Goal: Navigation & Orientation: Find specific page/section

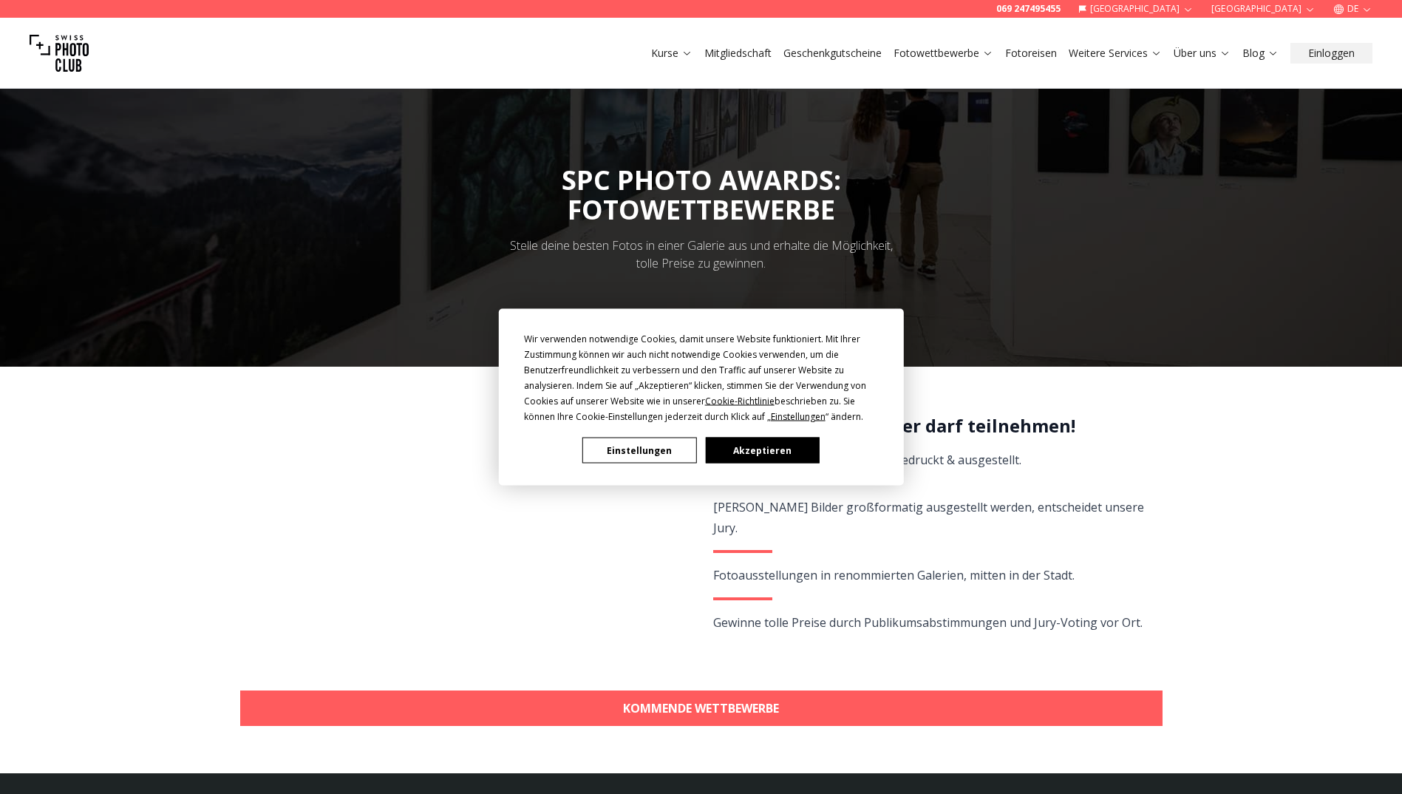
click at [780, 453] on button "Akzeptieren" at bounding box center [762, 451] width 114 height 26
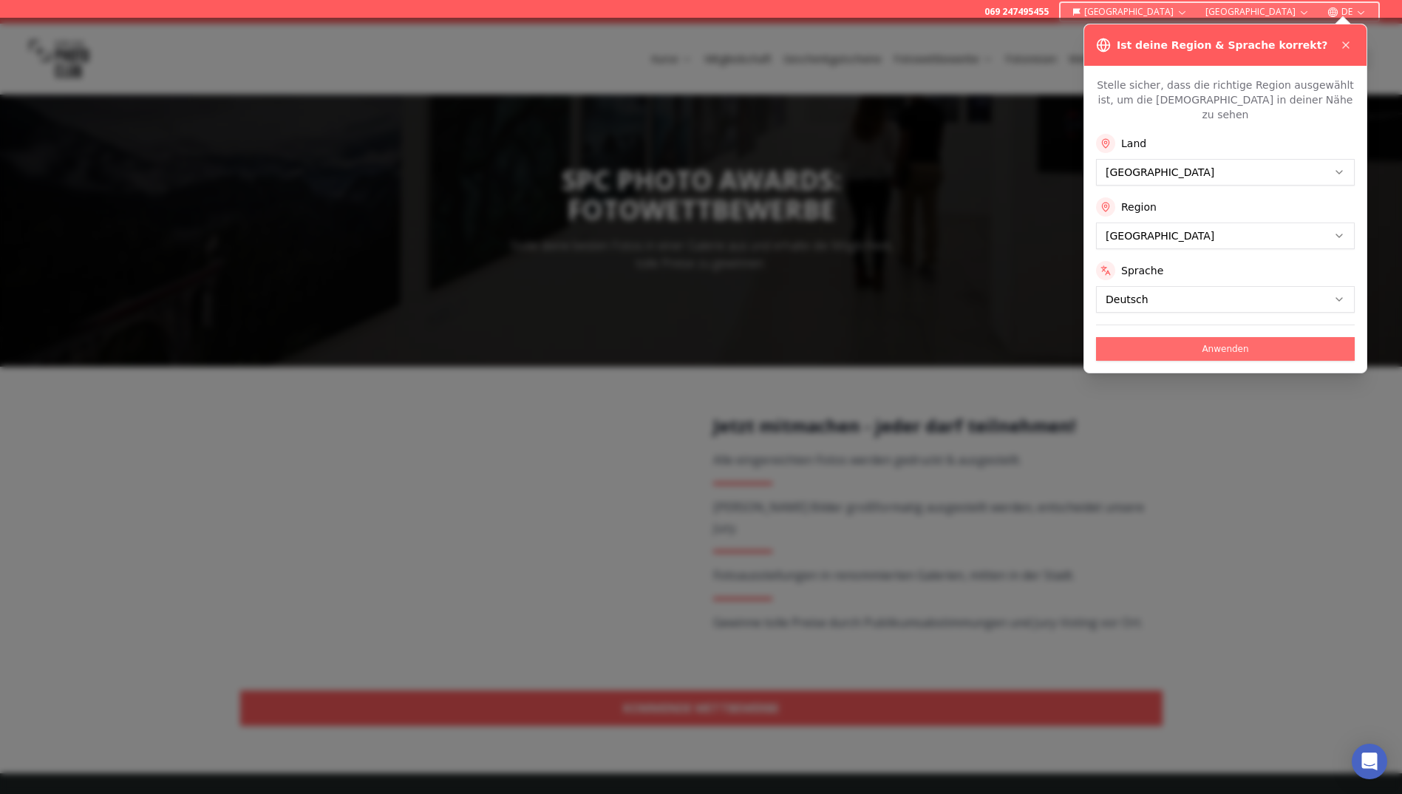
click at [875, 337] on button "Anwenden" at bounding box center [1225, 349] width 259 height 24
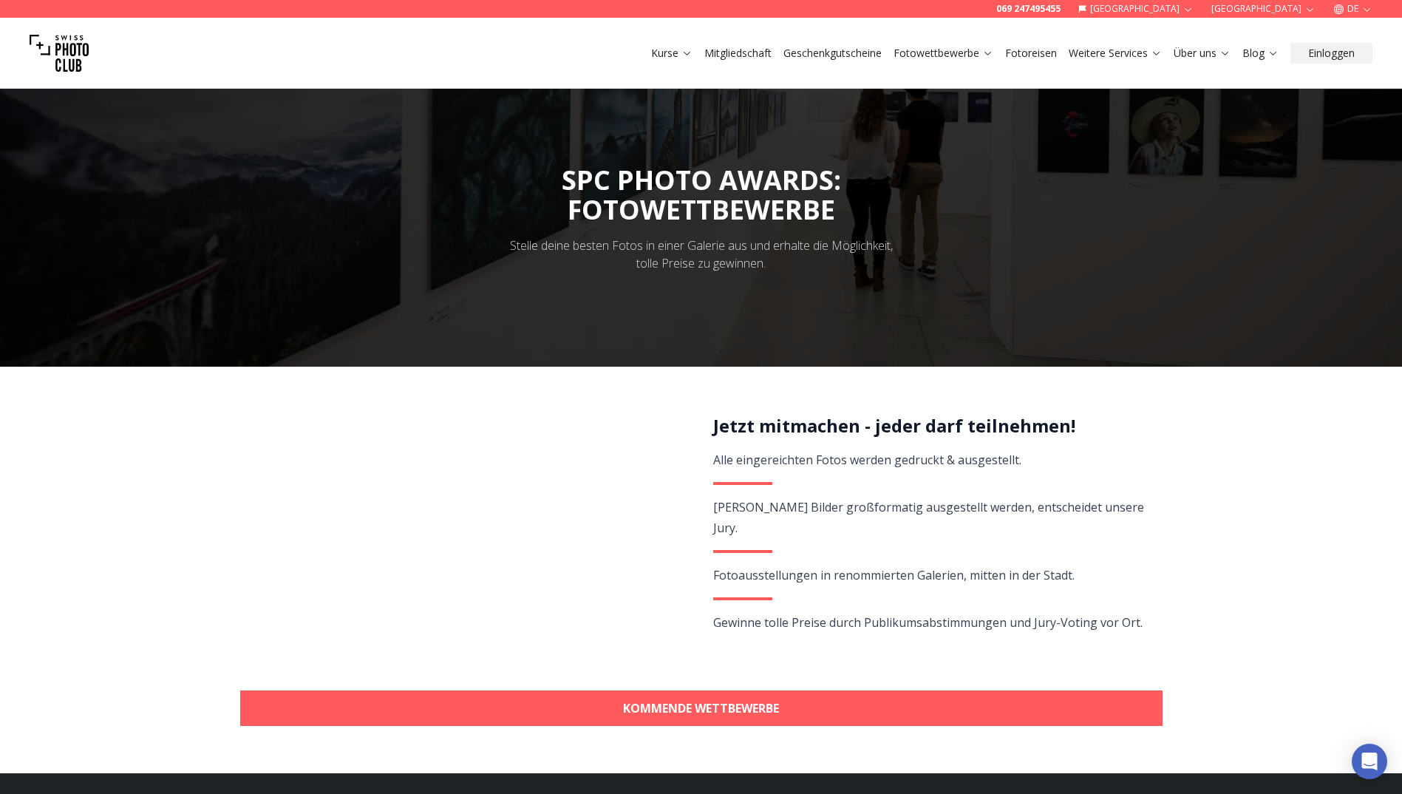
click at [66, 60] on img at bounding box center [59, 53] width 59 height 59
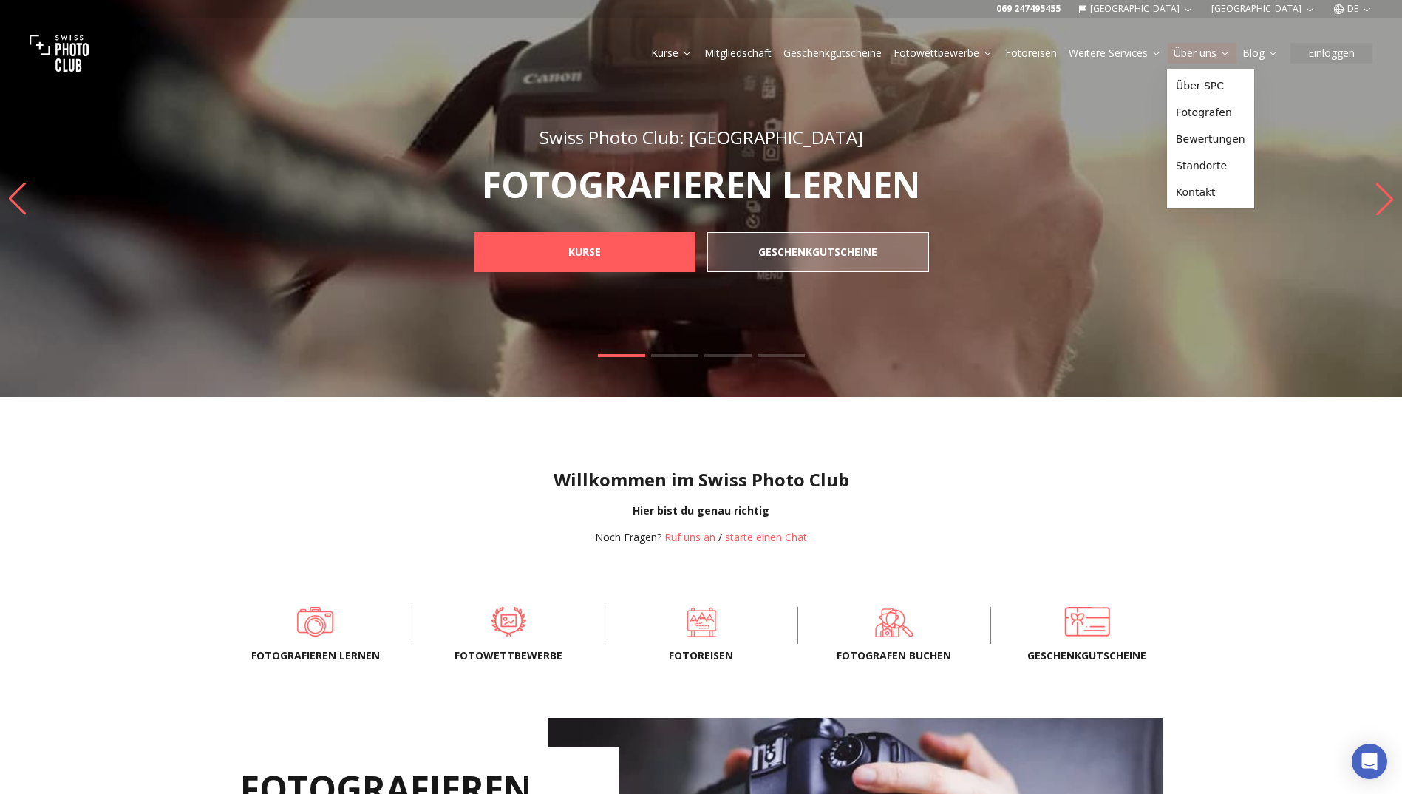
click at [875, 46] on link "Über uns" at bounding box center [1202, 53] width 57 height 15
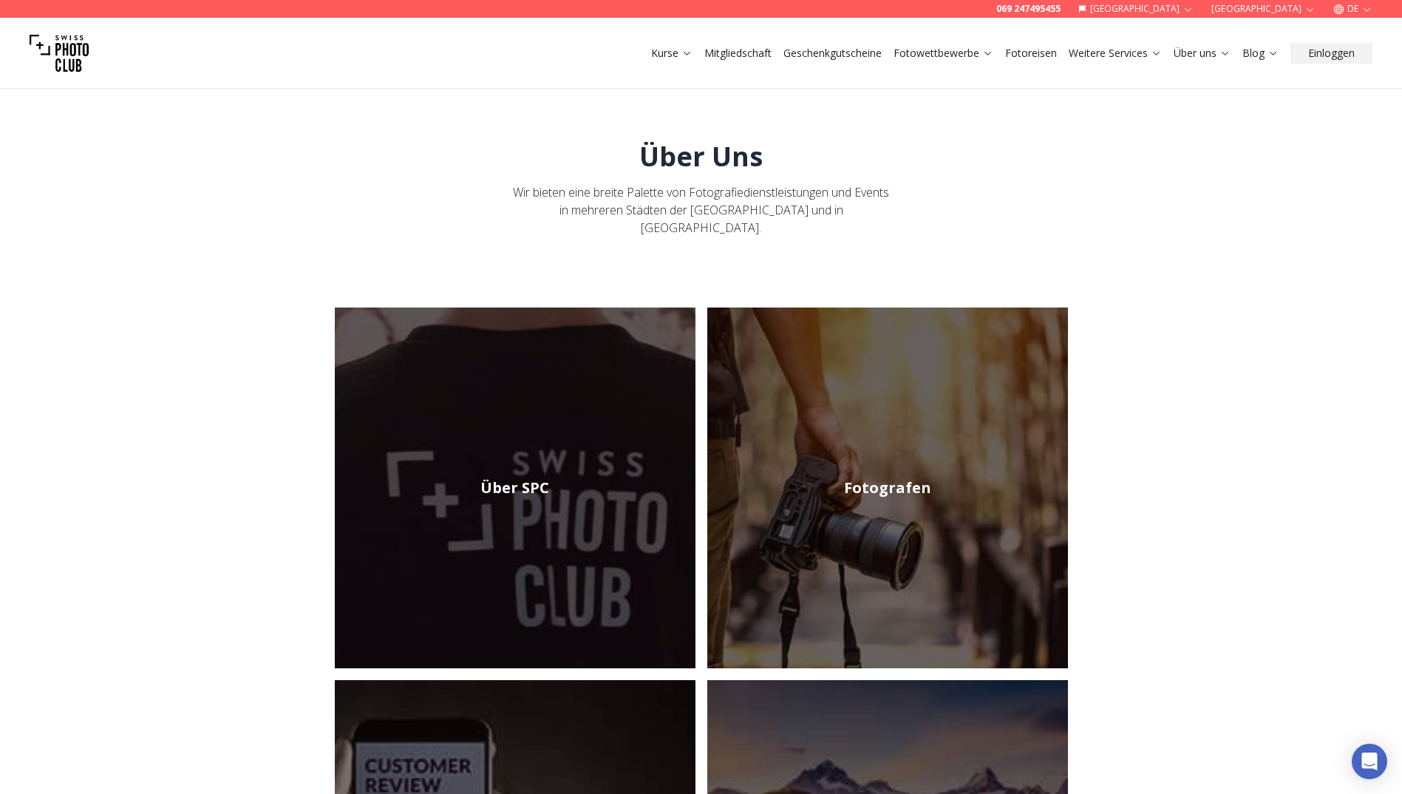
click at [525, 456] on img at bounding box center [515, 487] width 361 height 361
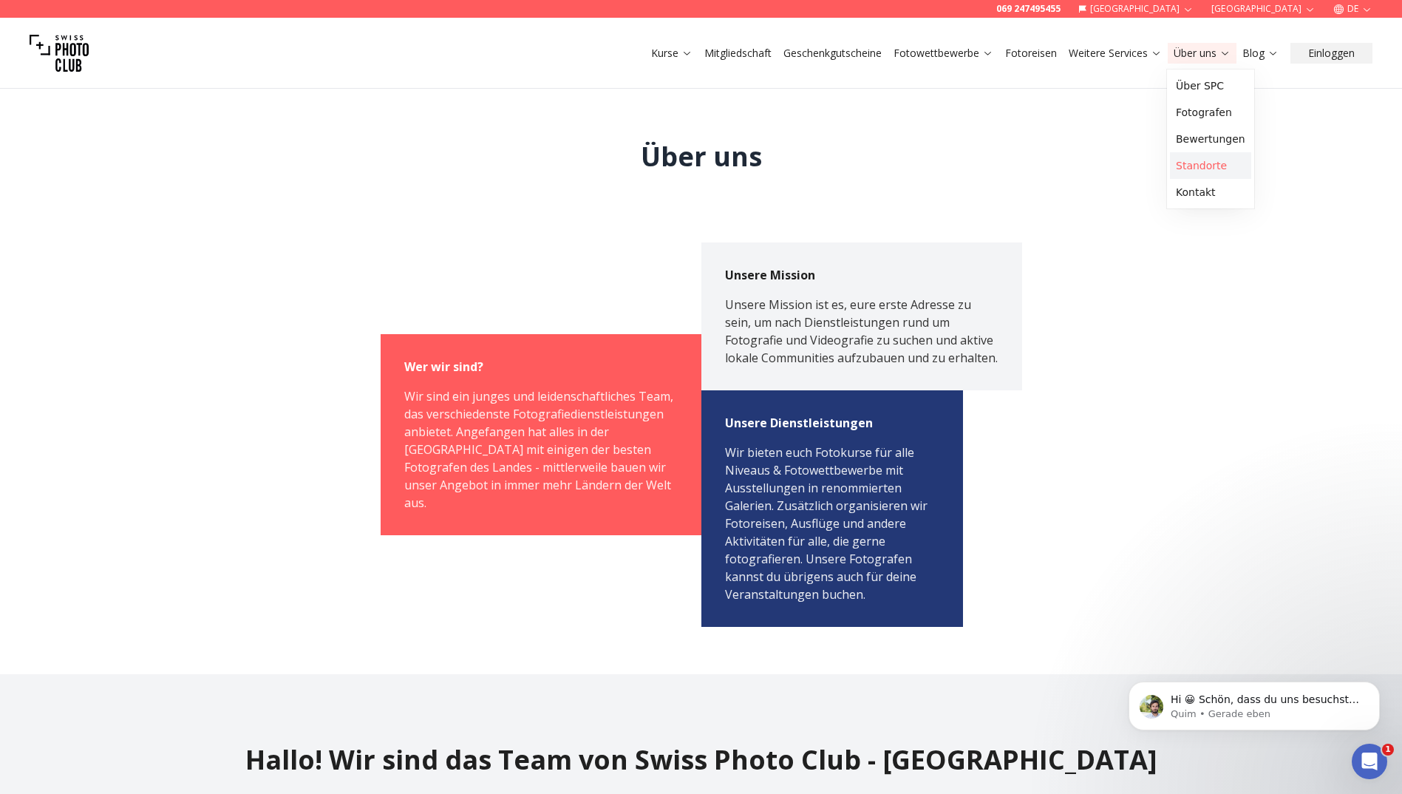
click at [875, 171] on link "Standorte" at bounding box center [1210, 165] width 81 height 27
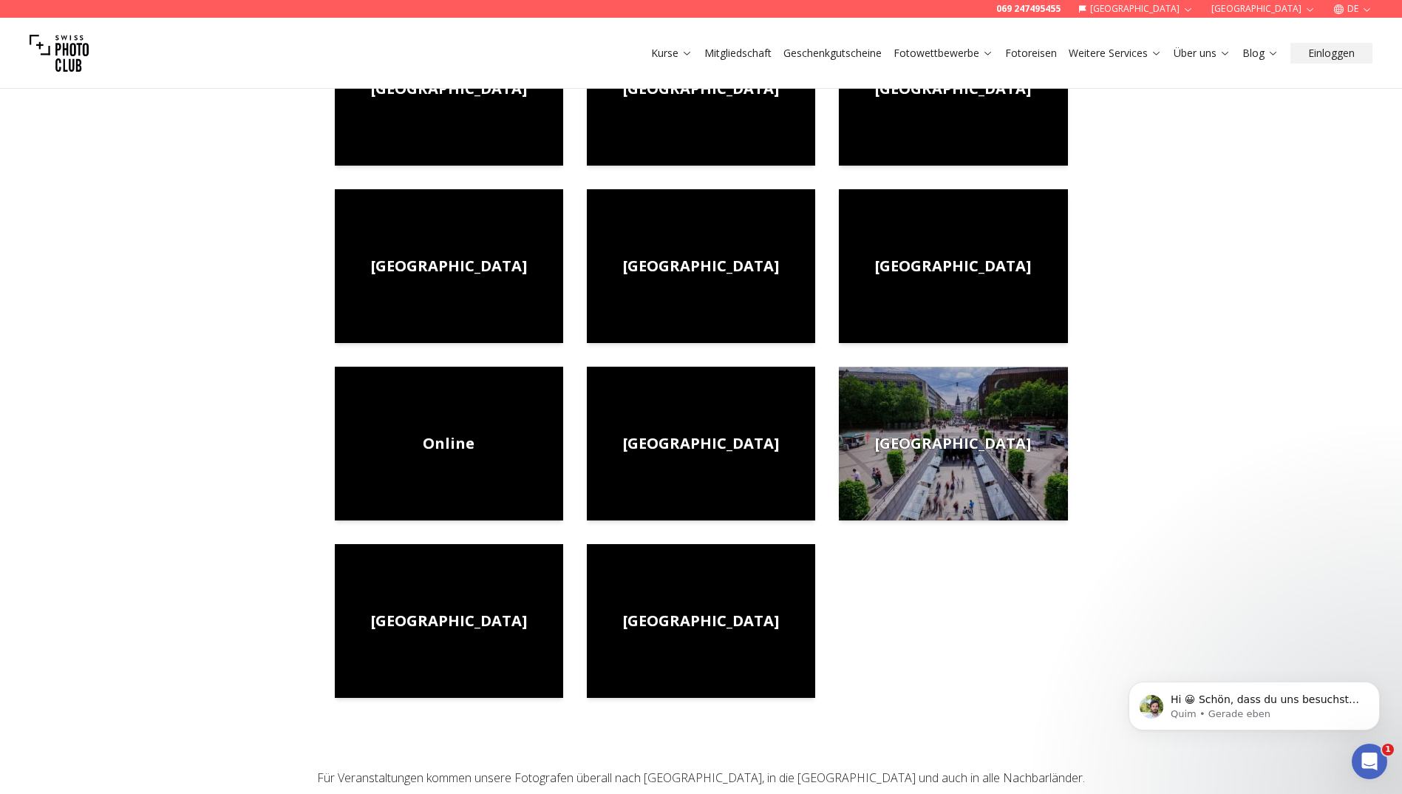
scroll to position [222, 0]
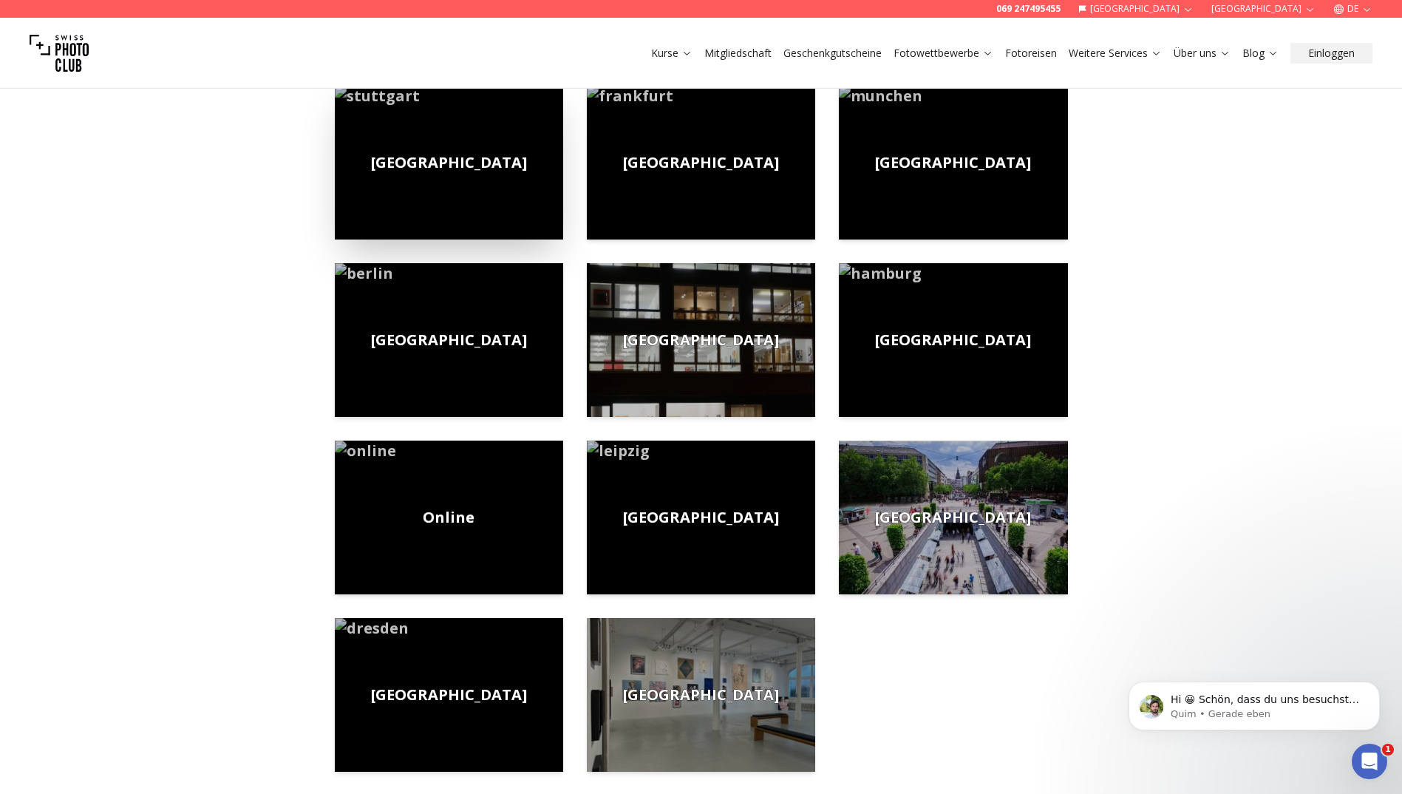
click at [446, 166] on span "[GEOGRAPHIC_DATA]" at bounding box center [449, 162] width 156 height 21
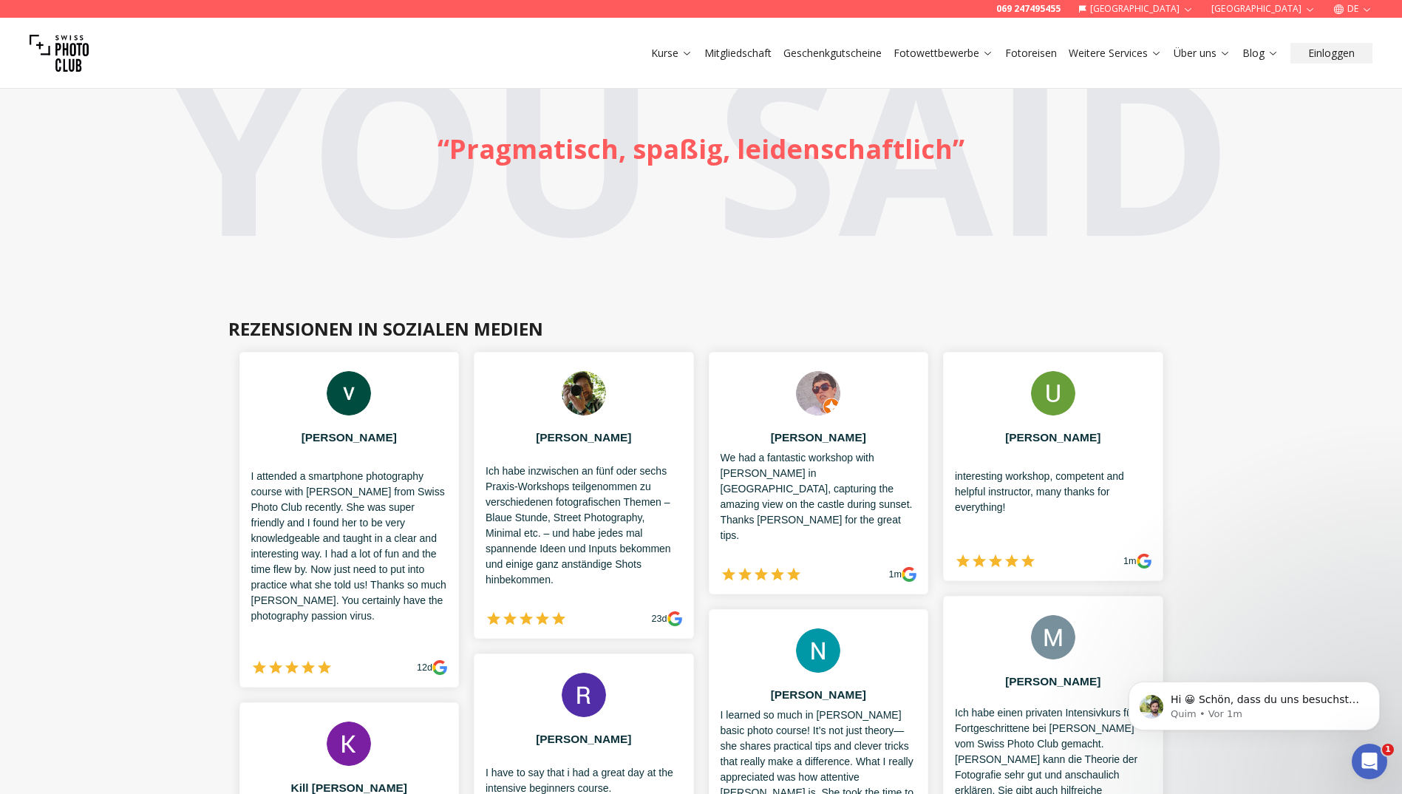
scroll to position [1182, 0]
